Goal: Information Seeking & Learning: Learn about a topic

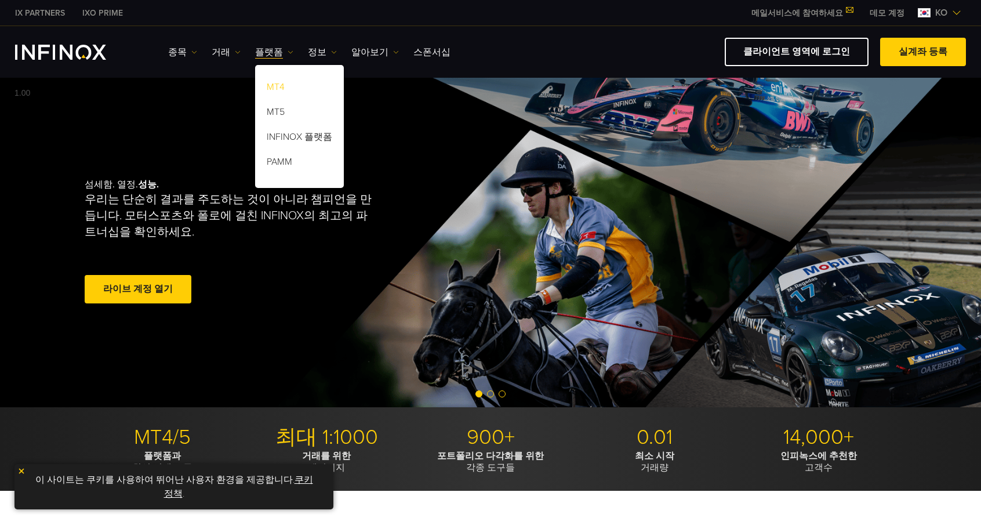
click at [275, 84] on link "MT4" at bounding box center [299, 89] width 89 height 25
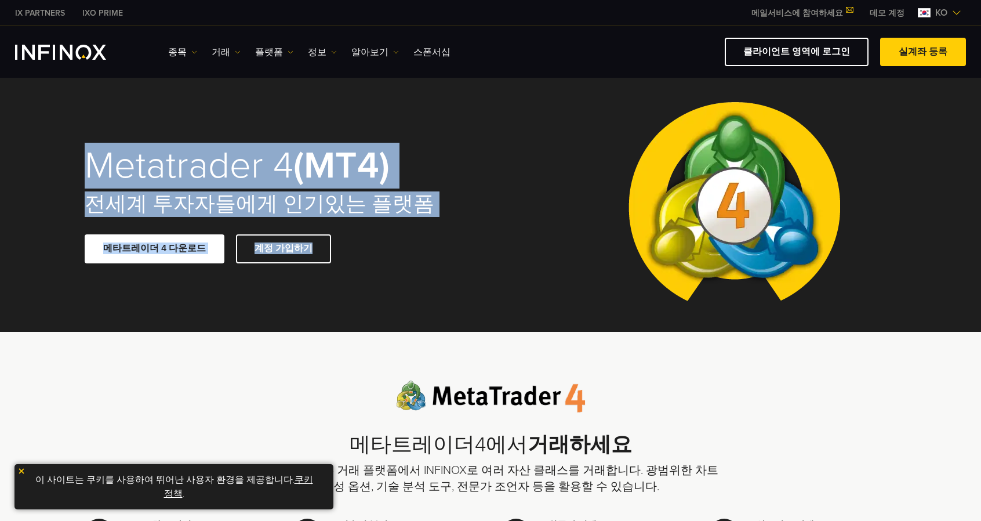
click at [540, 201] on div "Metatrader 4 (MT4) 전세계 투자자들에게 인기있는 플랫폼 메타트레이더 4 다운로드 계정 가입하기" at bounding box center [490, 205] width 981 height 254
click at [492, 210] on div "Metatrader 4 (MT4) 전세계 투자자들에게 인기있는 플랫폼 메타트레이더 4 다운로드 계정 가입하기" at bounding box center [490, 205] width 835 height 254
